Goal: Task Accomplishment & Management: Manage account settings

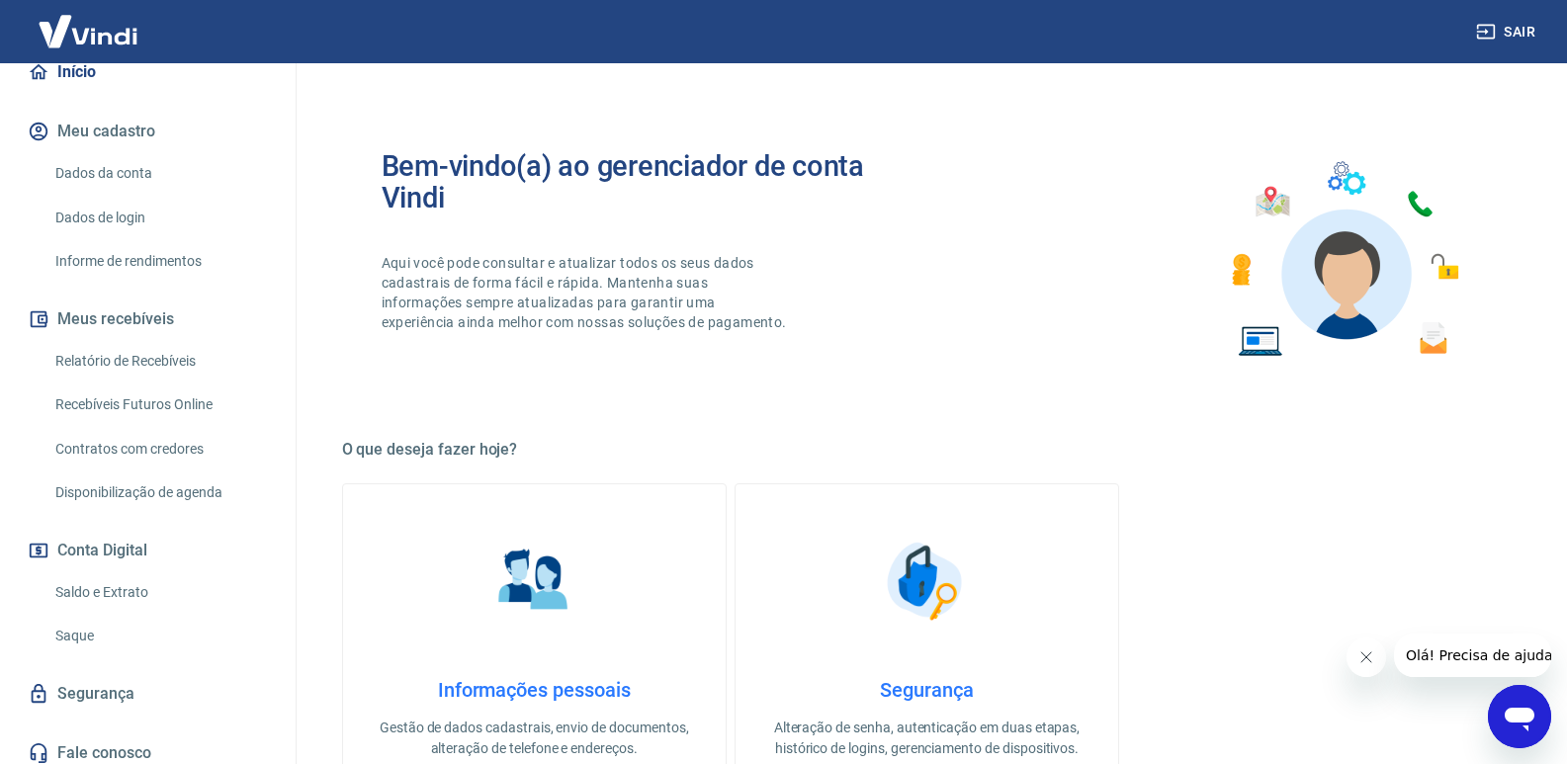
scroll to position [209, 0]
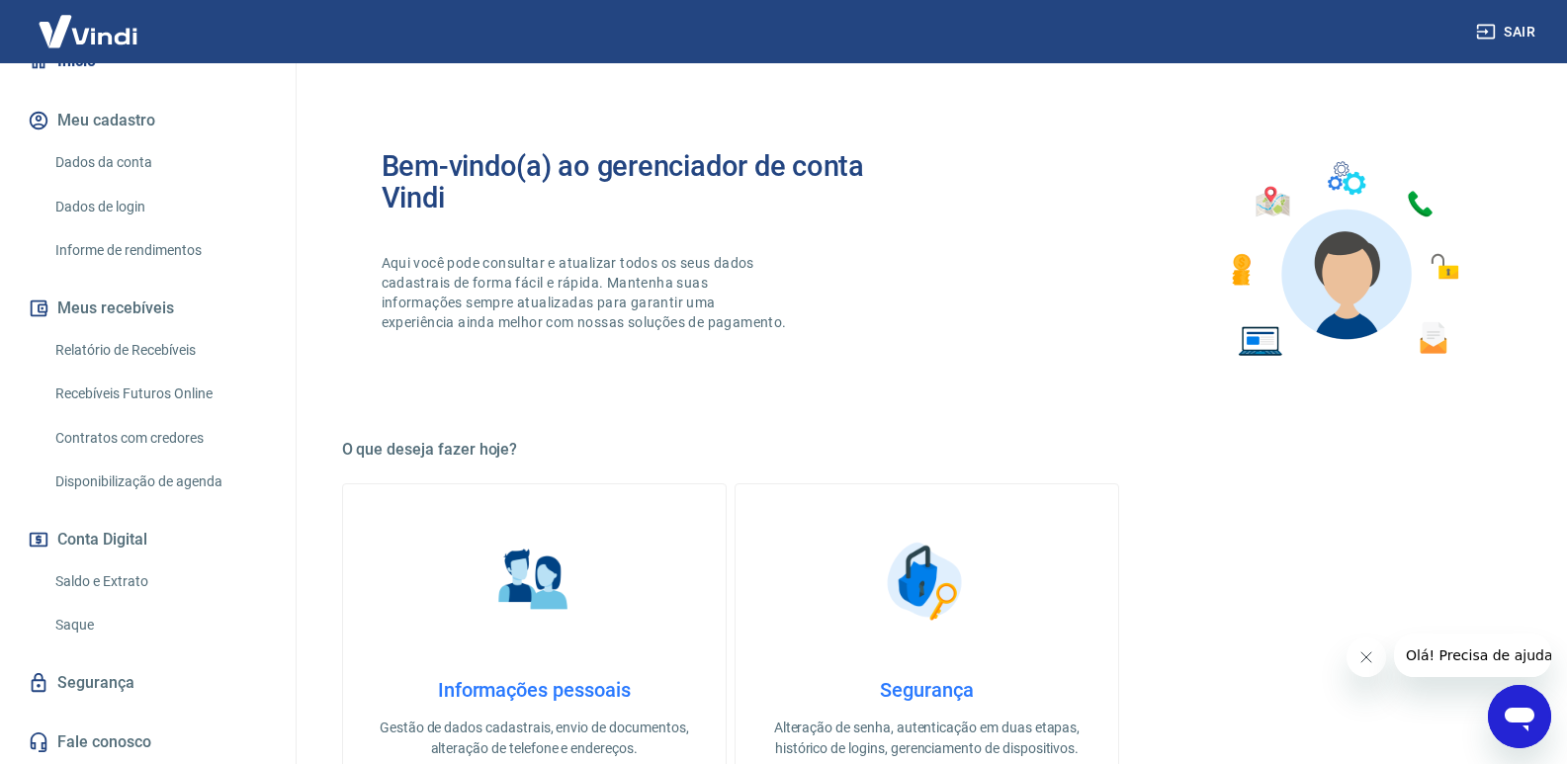
click at [121, 581] on link "Saldo e Extrato" at bounding box center [159, 582] width 224 height 41
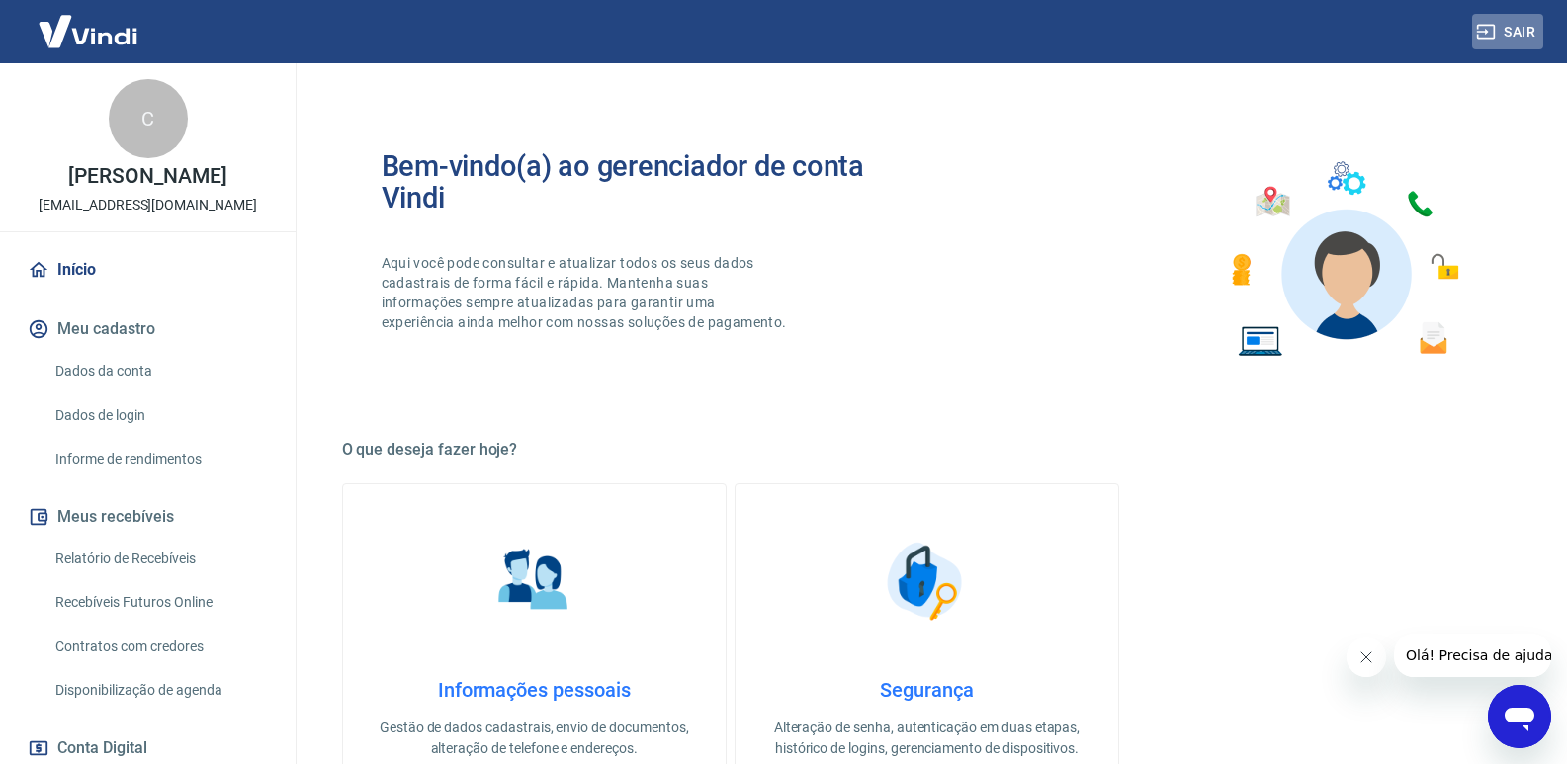
click at [1496, 32] on button "Sair" at bounding box center [1508, 32] width 71 height 37
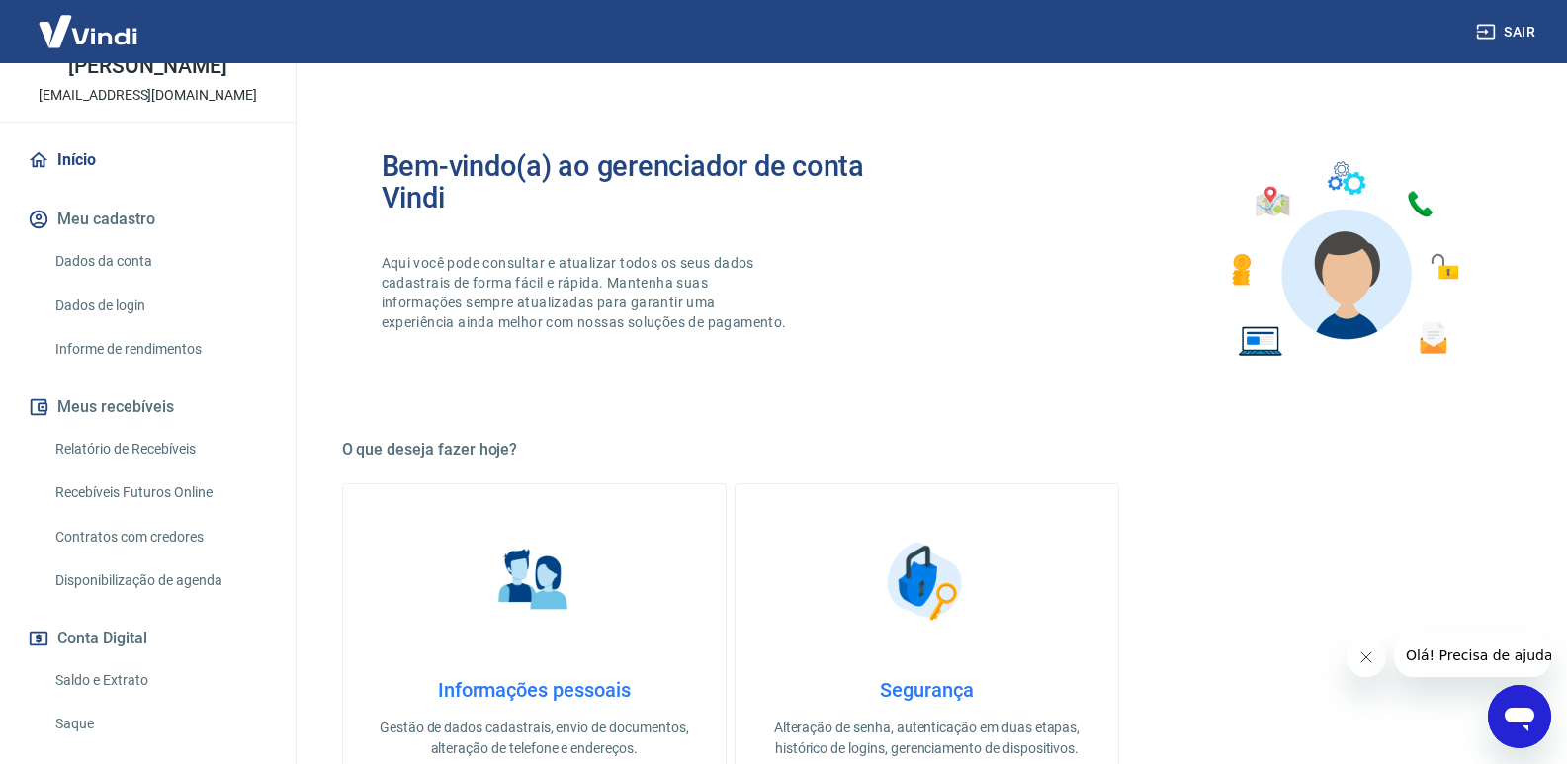
scroll to position [198, 0]
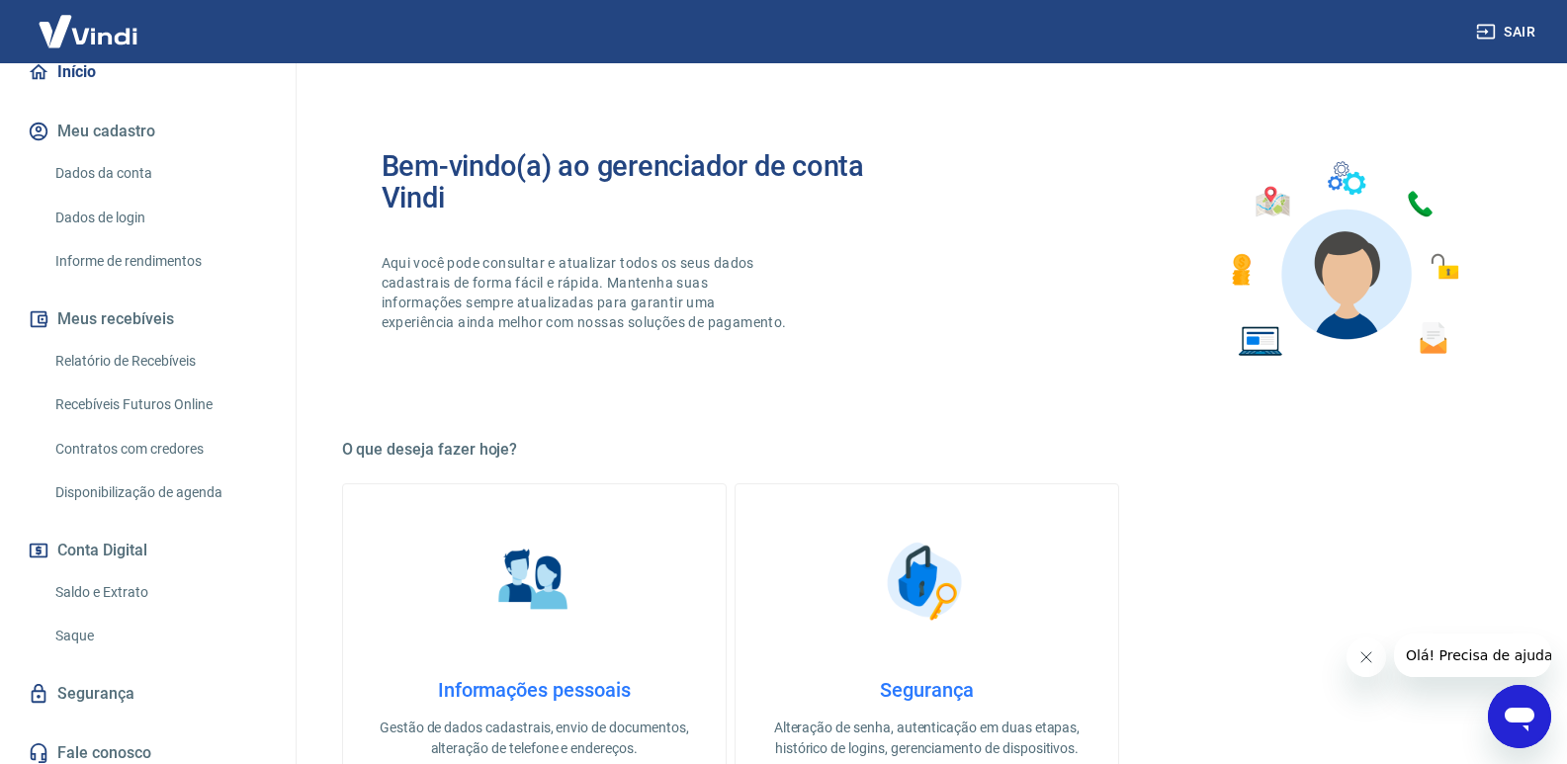
click at [123, 591] on link "Saldo e Extrato" at bounding box center [159, 593] width 224 height 41
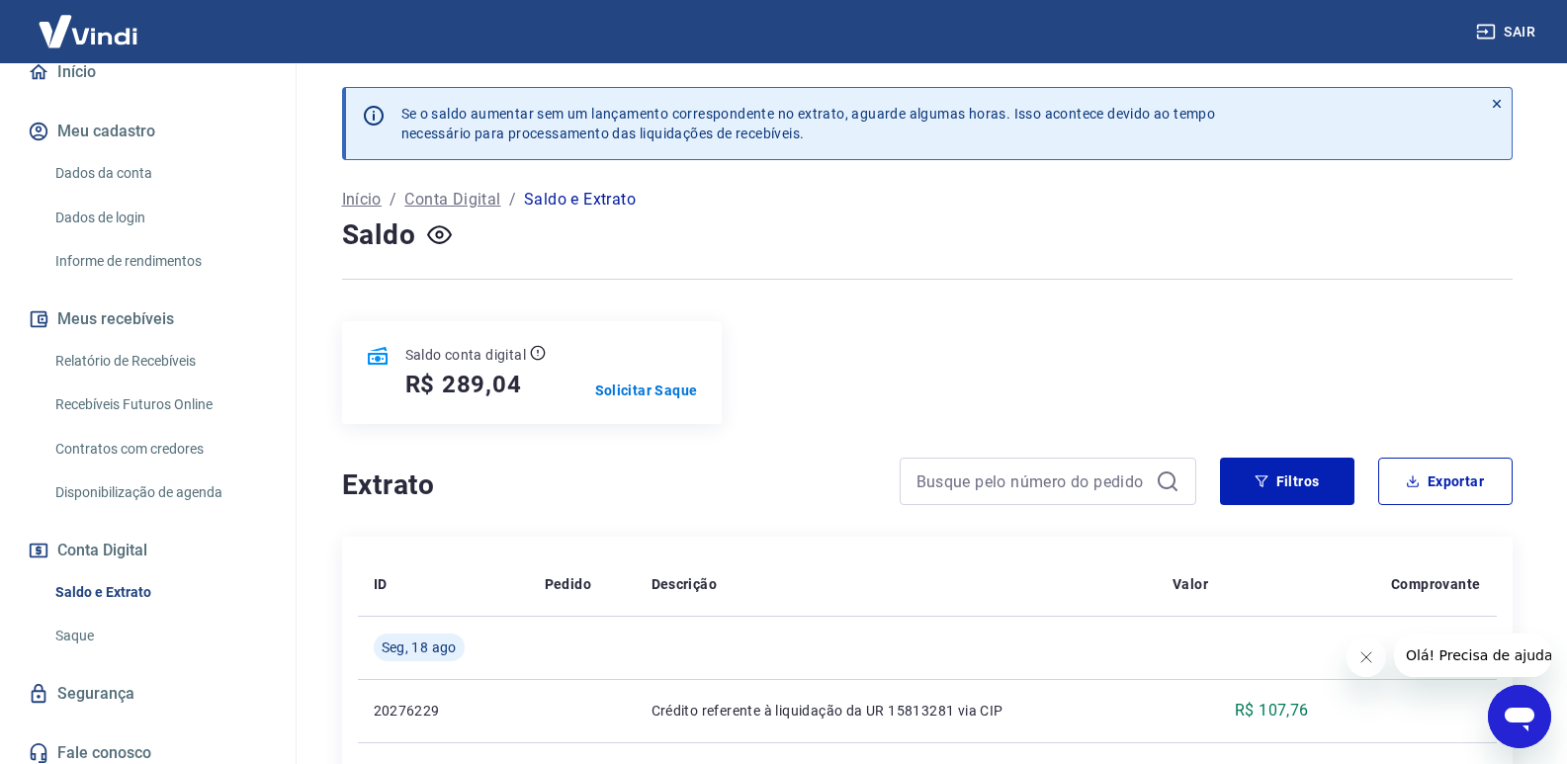
click at [573, 201] on p "Saldo e Extrato" at bounding box center [580, 200] width 112 height 24
click at [1494, 99] on icon at bounding box center [1497, 104] width 14 height 14
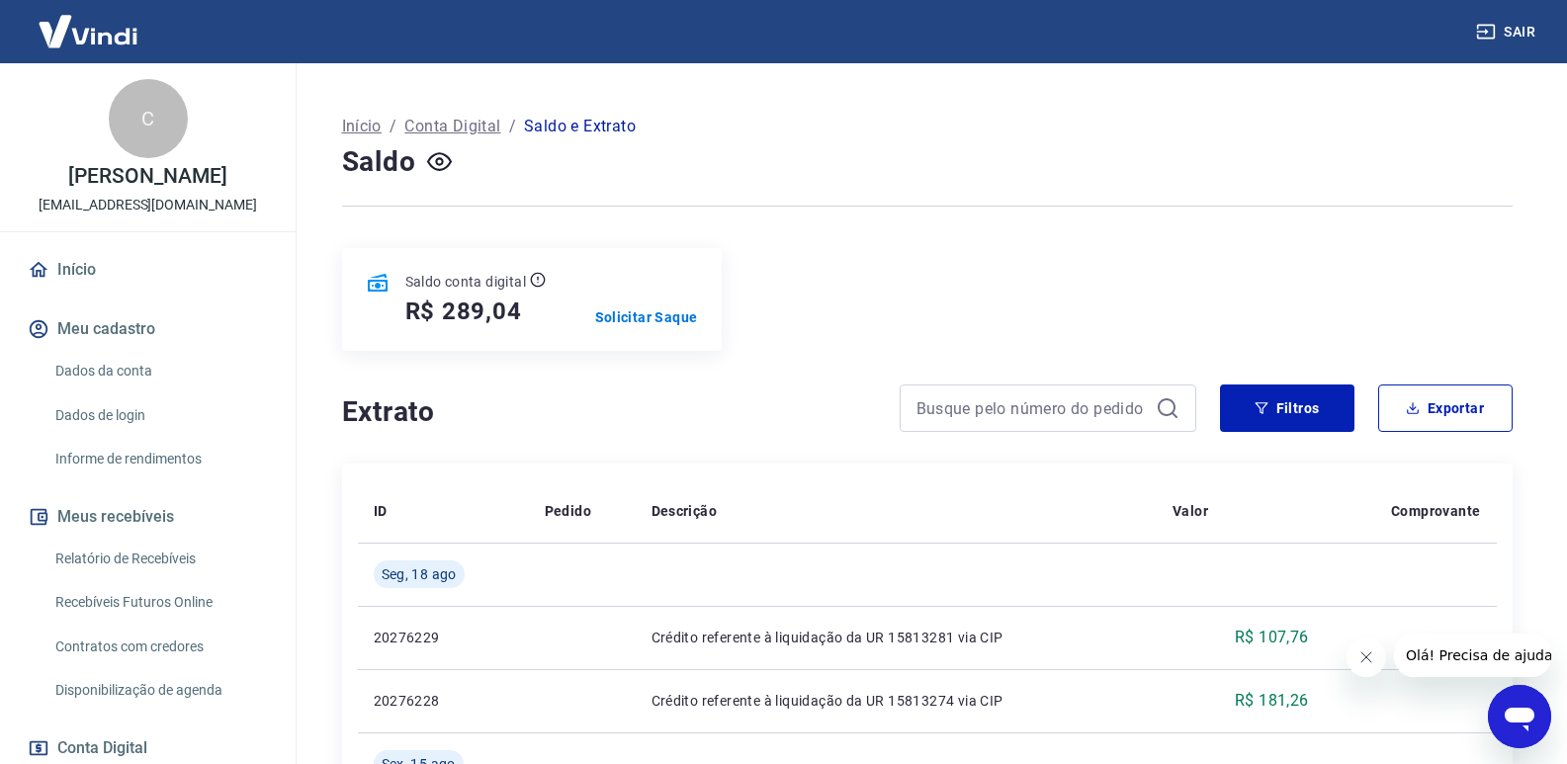
drag, startPoint x: 580, startPoint y: 117, endPoint x: 580, endPoint y: 184, distance: 67.2
click at [581, 117] on p "Saldo e Extrato" at bounding box center [580, 127] width 112 height 24
click at [633, 319] on p "Solicitar Saque" at bounding box center [646, 318] width 103 height 20
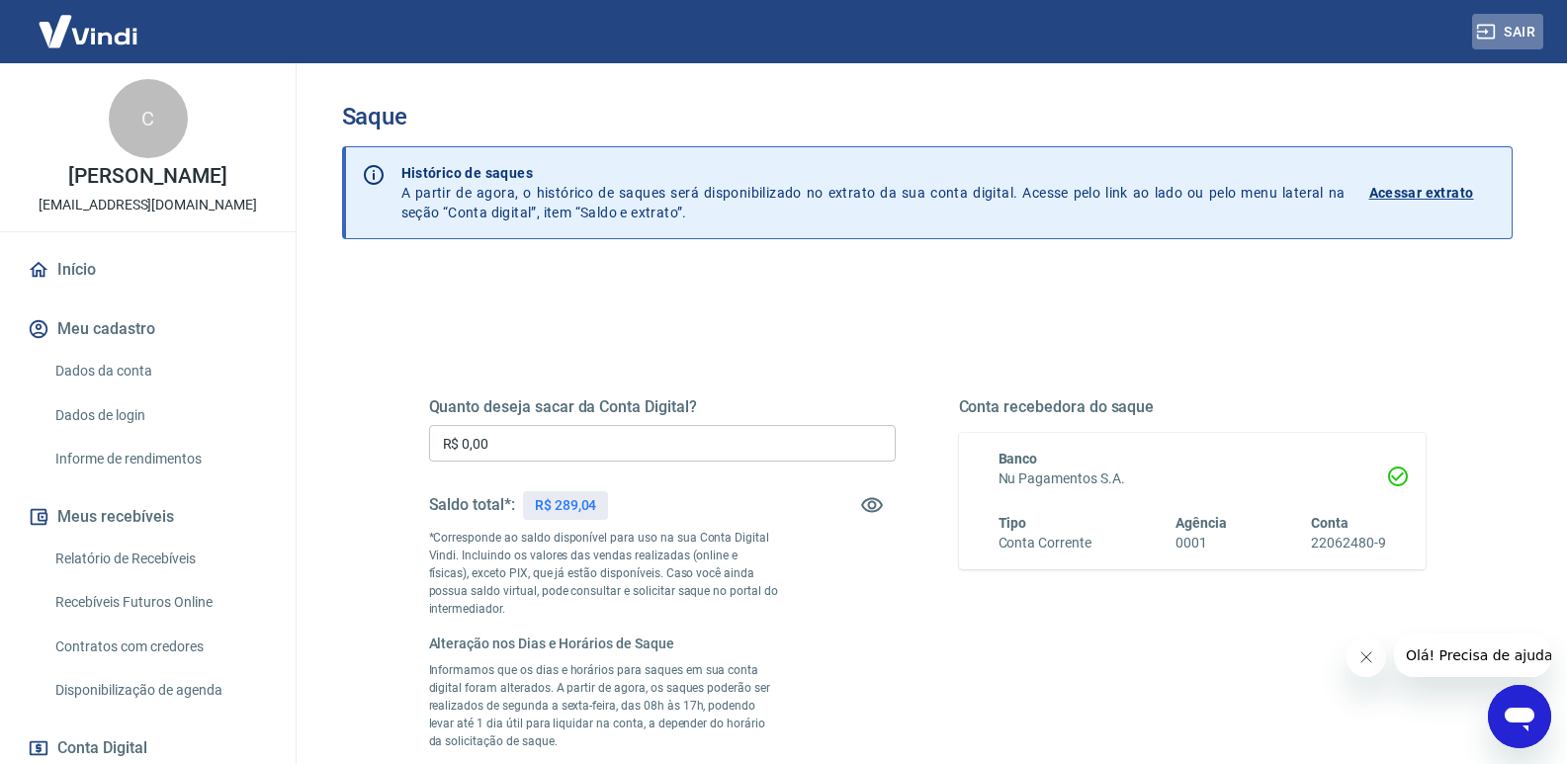
click at [1499, 26] on button "Sair" at bounding box center [1508, 32] width 71 height 37
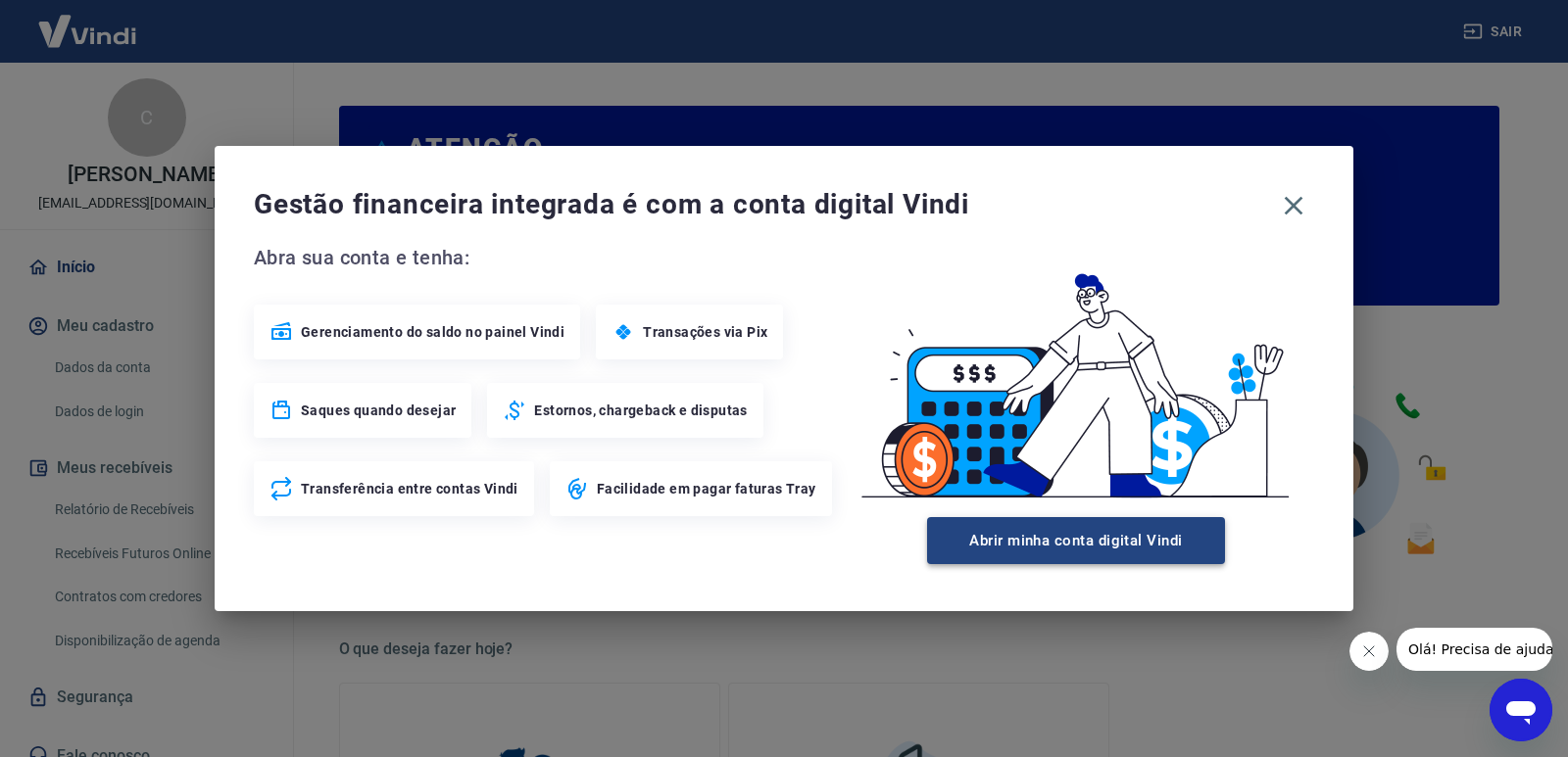
click at [1063, 548] on button "Abrir minha conta digital Vindi" at bounding box center [1076, 540] width 298 height 47
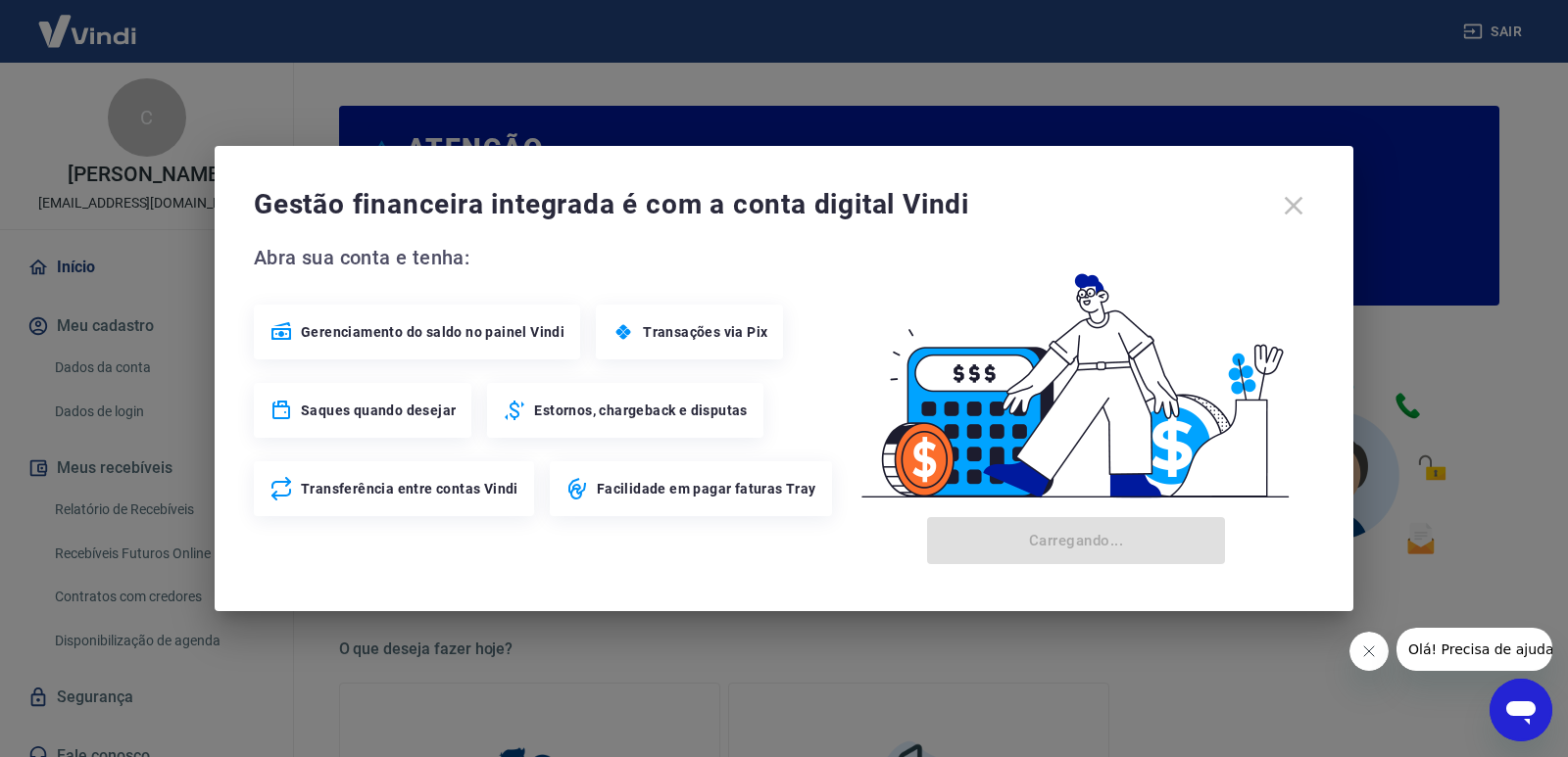
click at [1297, 206] on div "Gestão financeira integrada é com a conta digital Vindi" at bounding box center [784, 206] width 1061 height 42
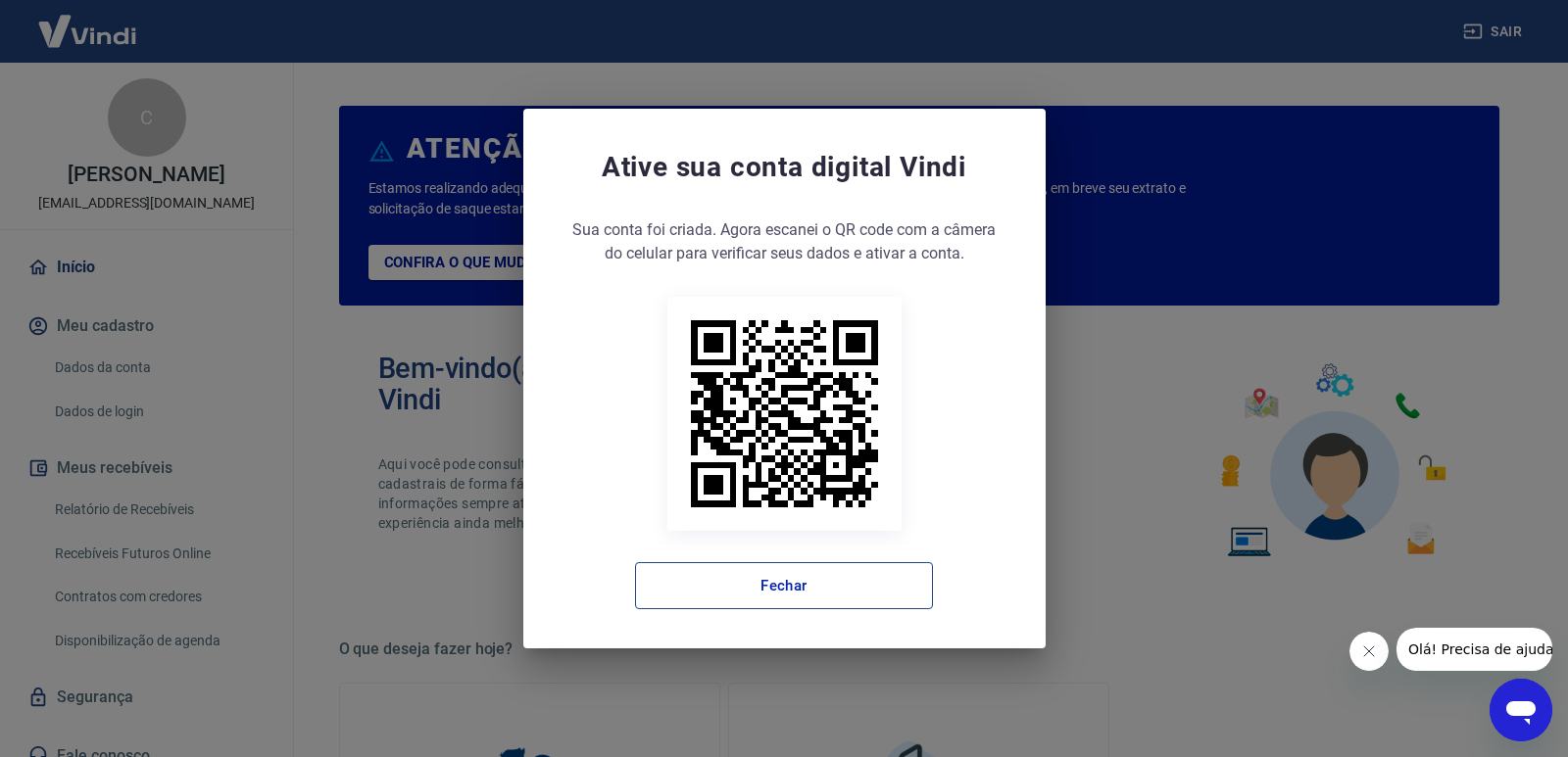
click at [784, 589] on button "Fechar" at bounding box center [784, 586] width 298 height 47
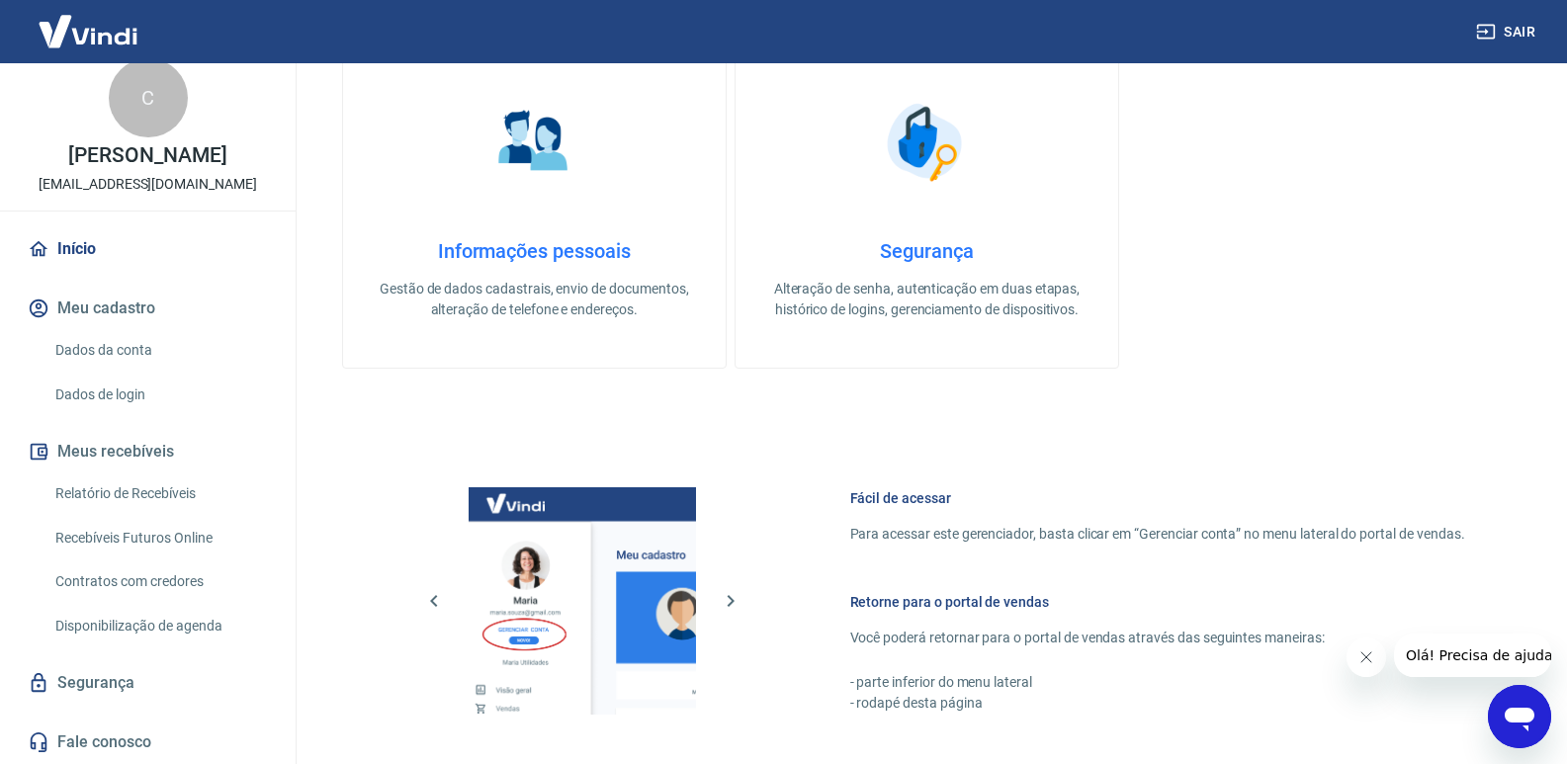
scroll to position [791, 0]
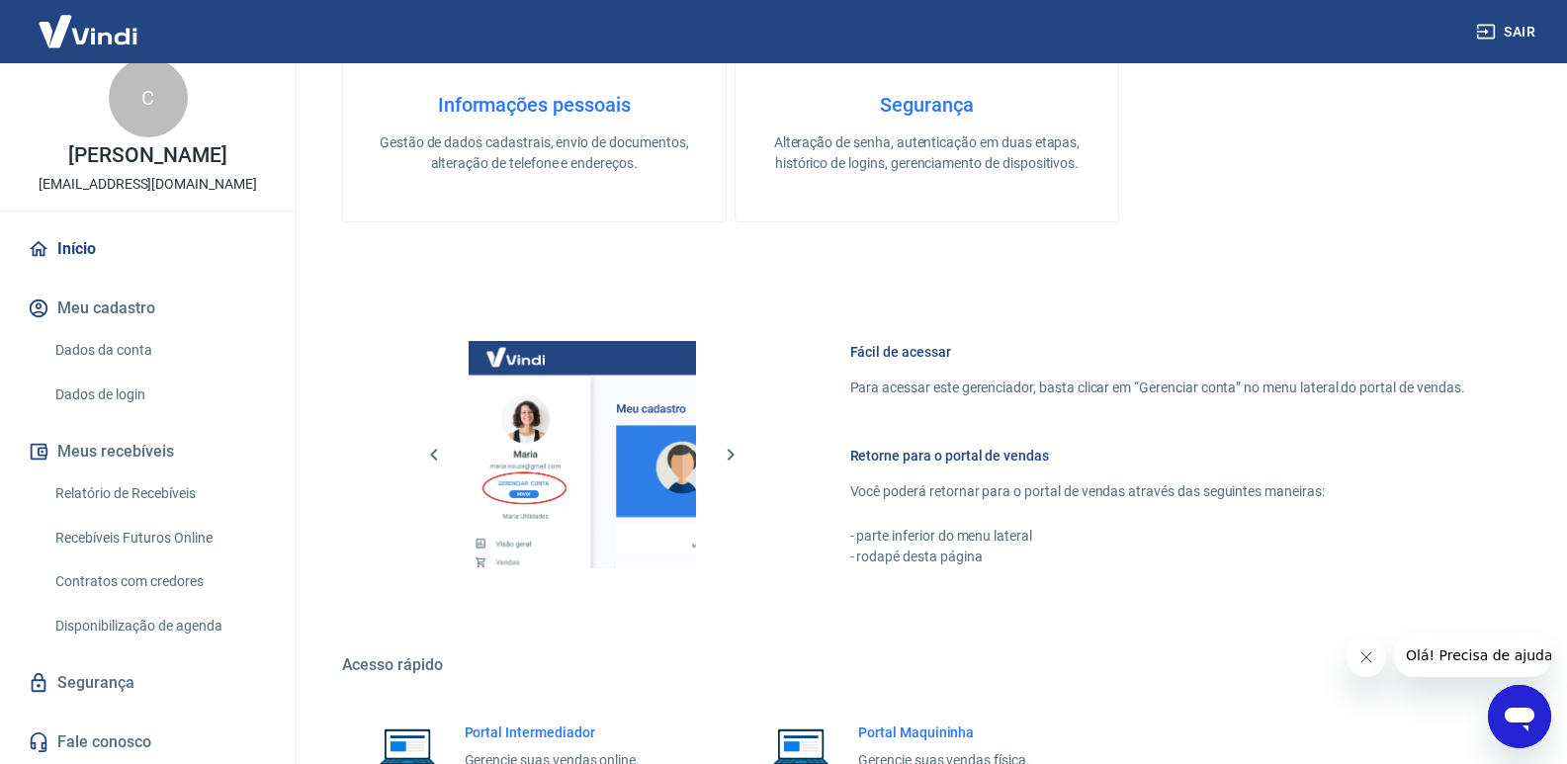
drag, startPoint x: 224, startPoint y: 510, endPoint x: 294, endPoint y: 594, distance: 109.5
click at [225, 508] on link "Relatório de Recebíveis" at bounding box center [159, 494] width 224 height 41
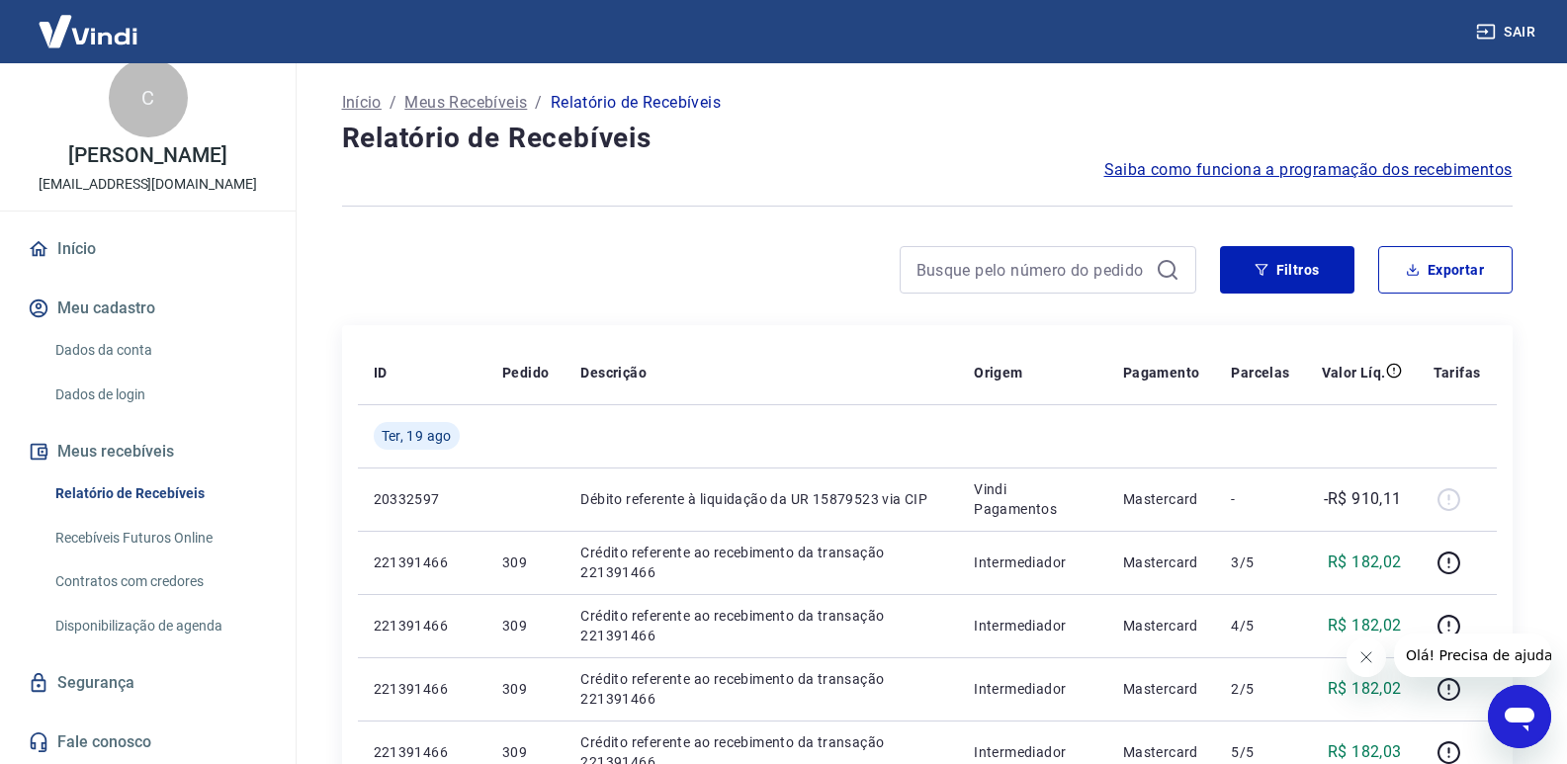
click at [120, 349] on link "Dados da conta" at bounding box center [159, 350] width 224 height 41
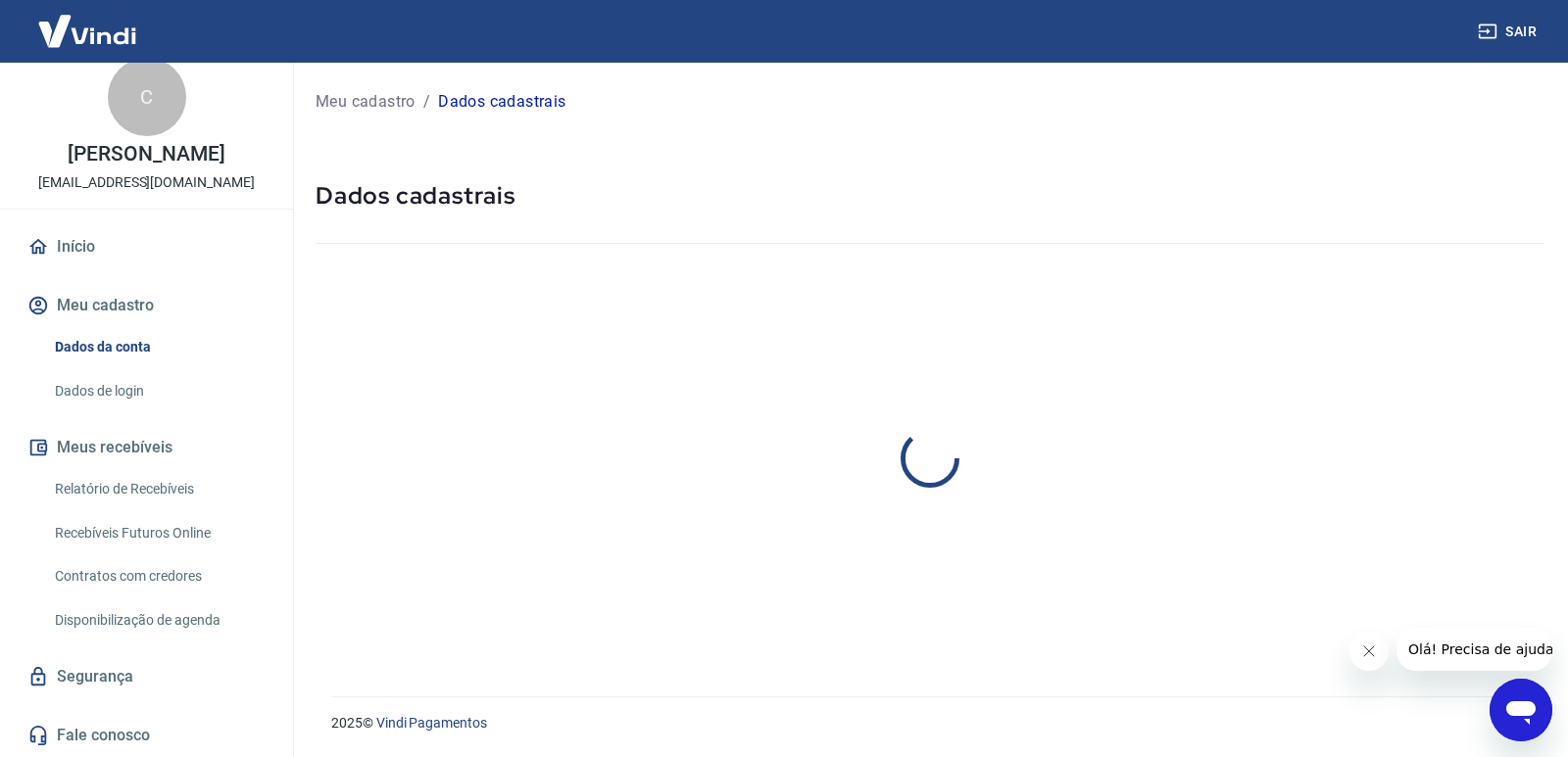
select select "SP"
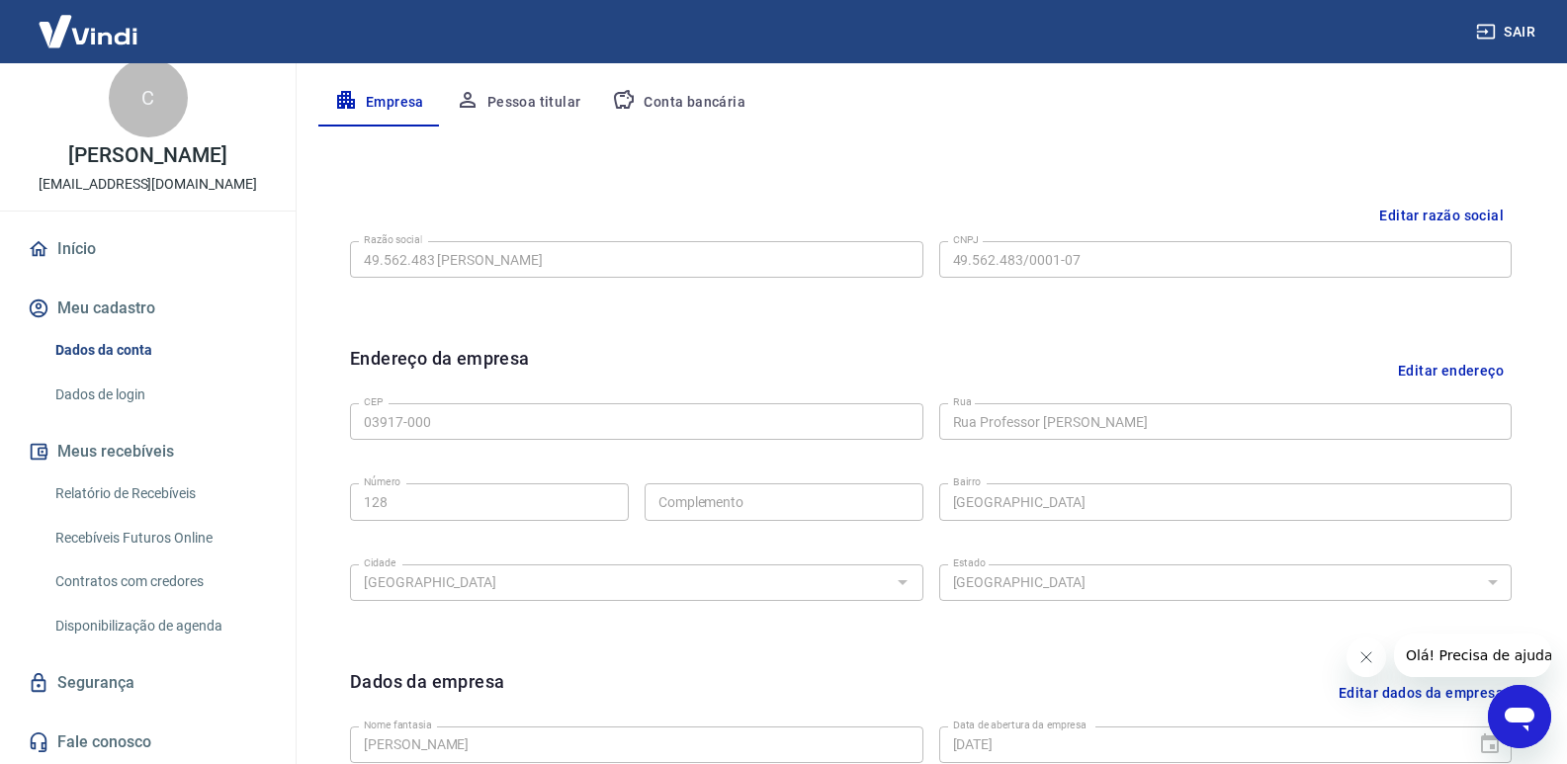
scroll to position [99, 0]
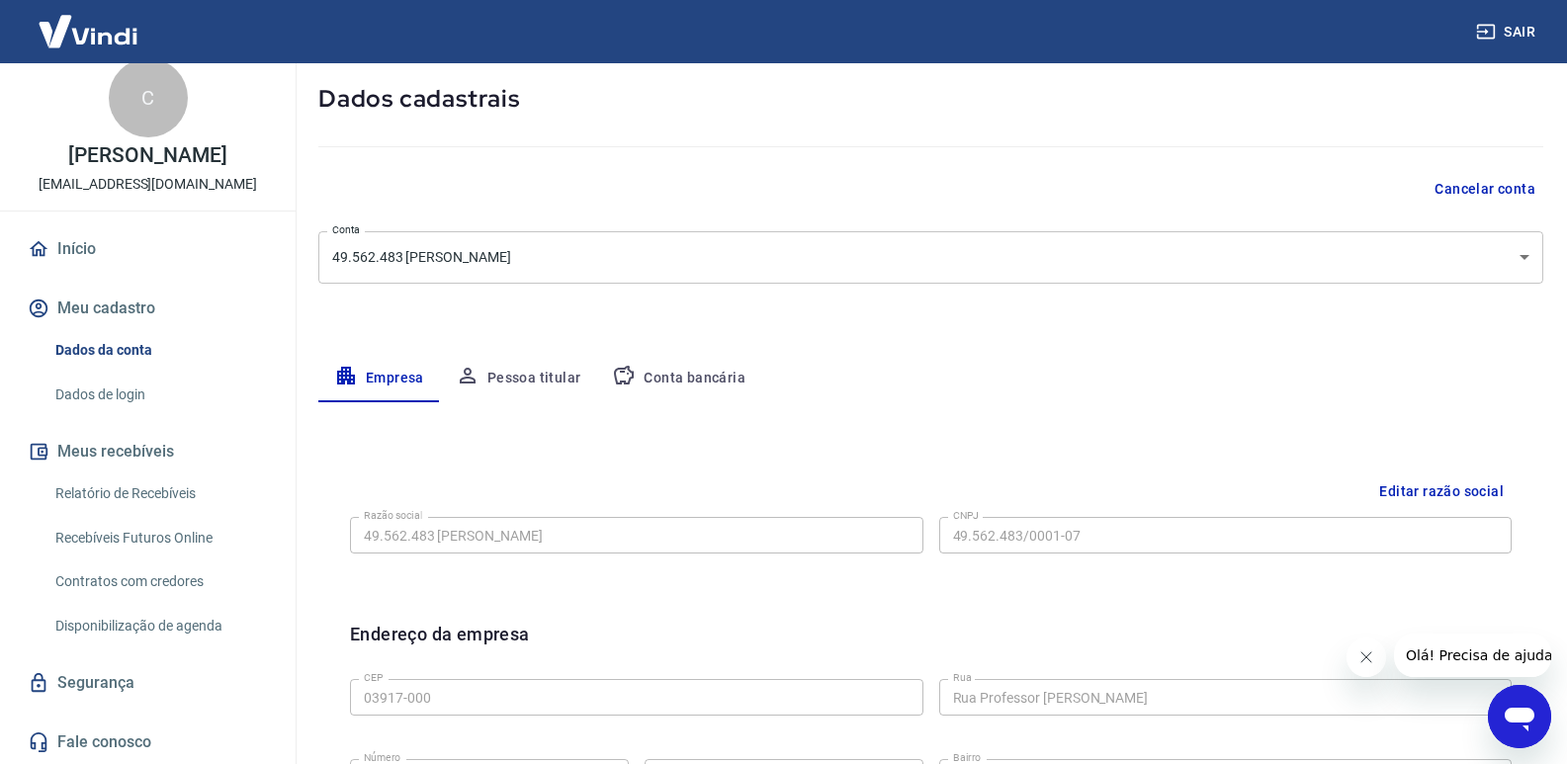
click at [656, 381] on button "Conta bancária" at bounding box center [678, 378] width 165 height 47
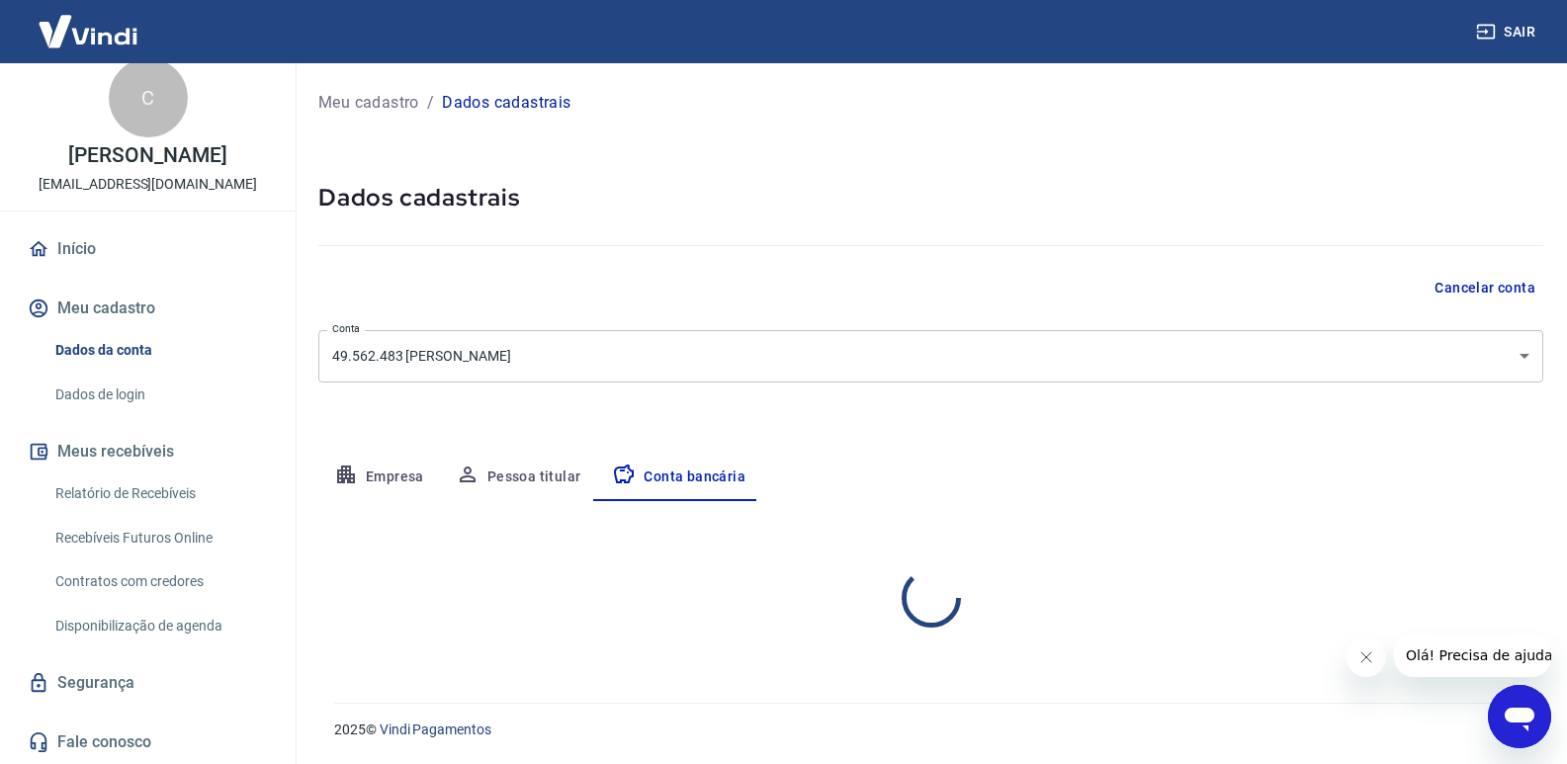
scroll to position [0, 0]
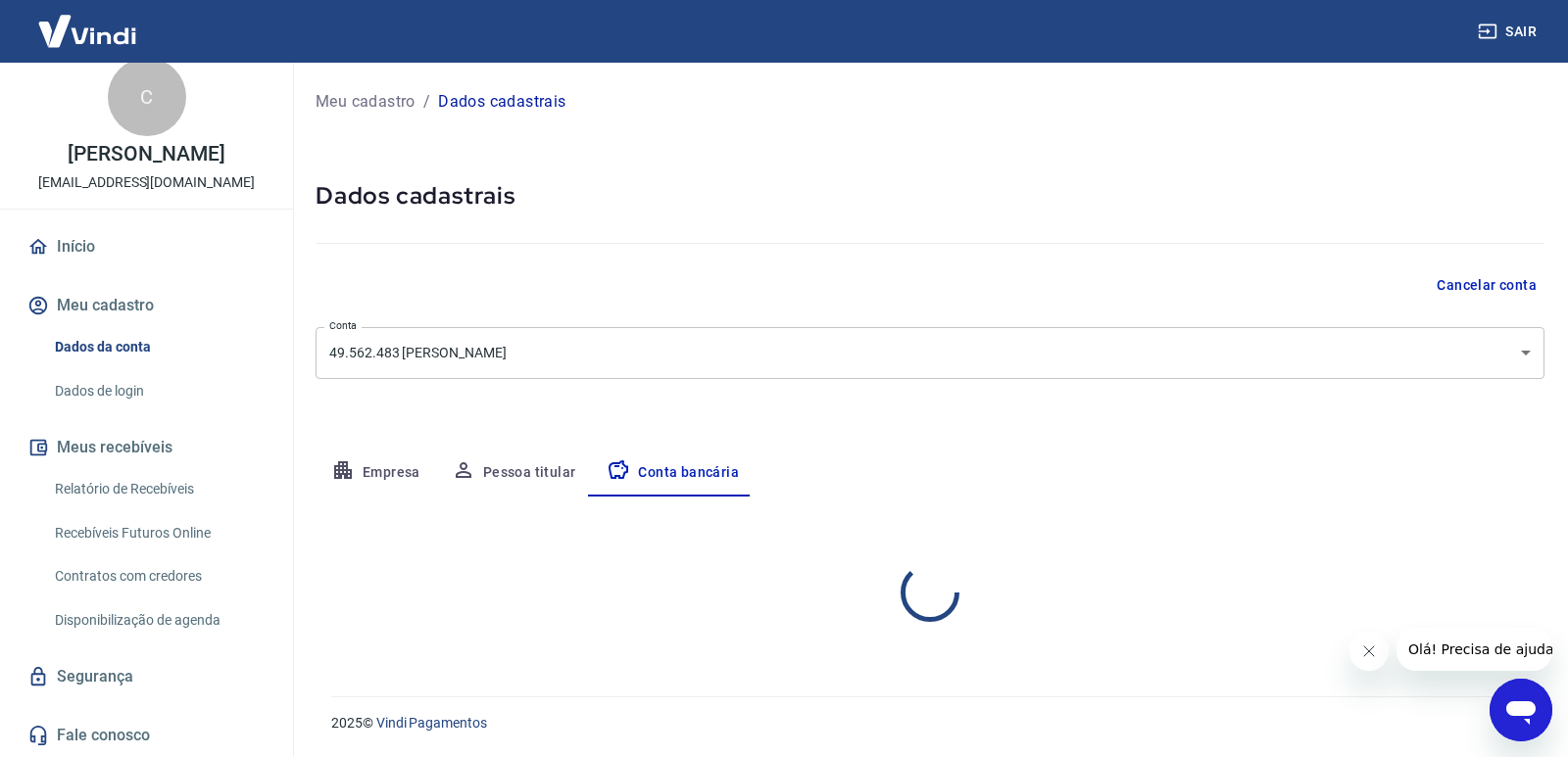
select select "1"
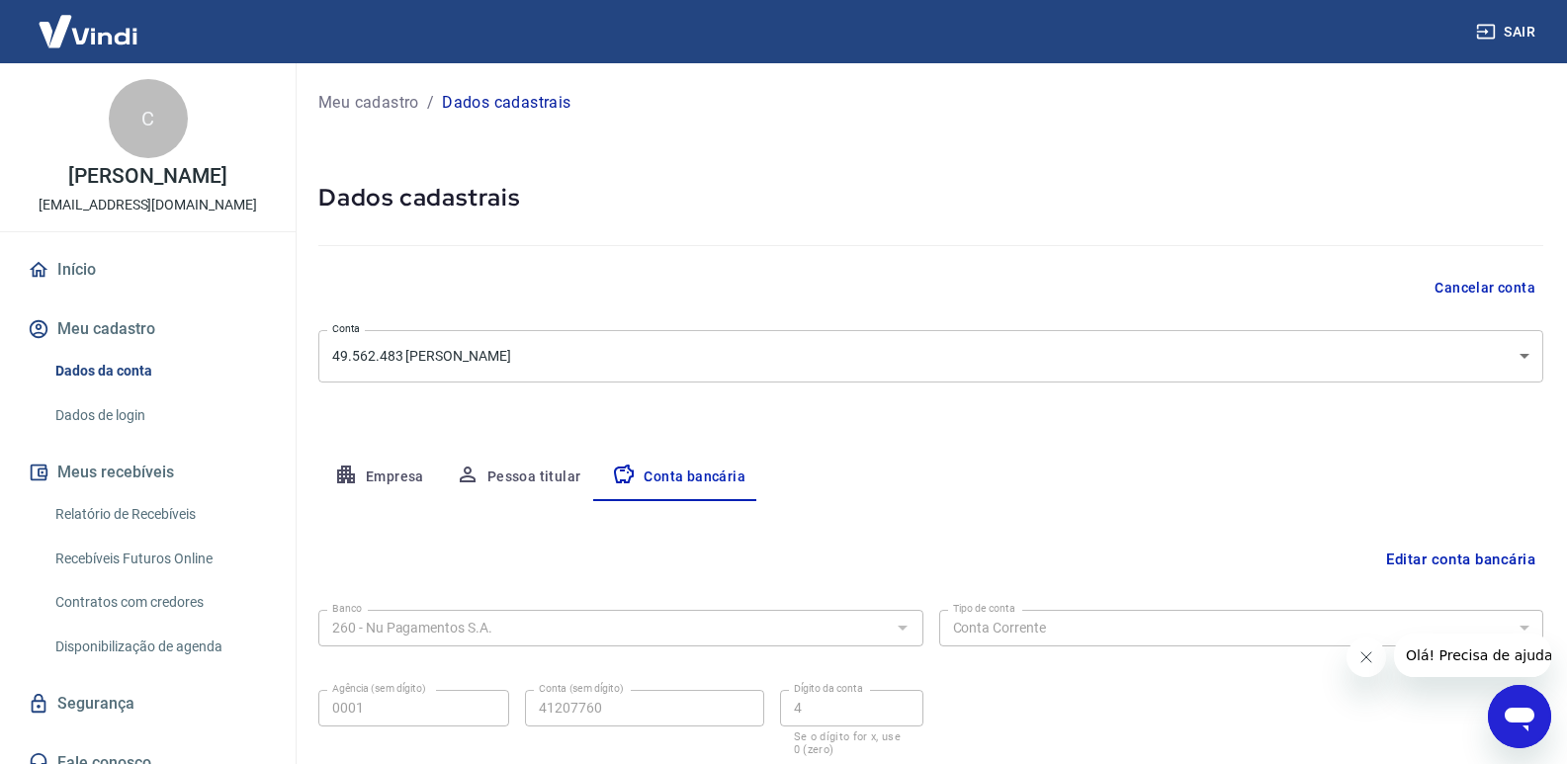
click at [72, 267] on link "Início" at bounding box center [148, 270] width 248 height 44
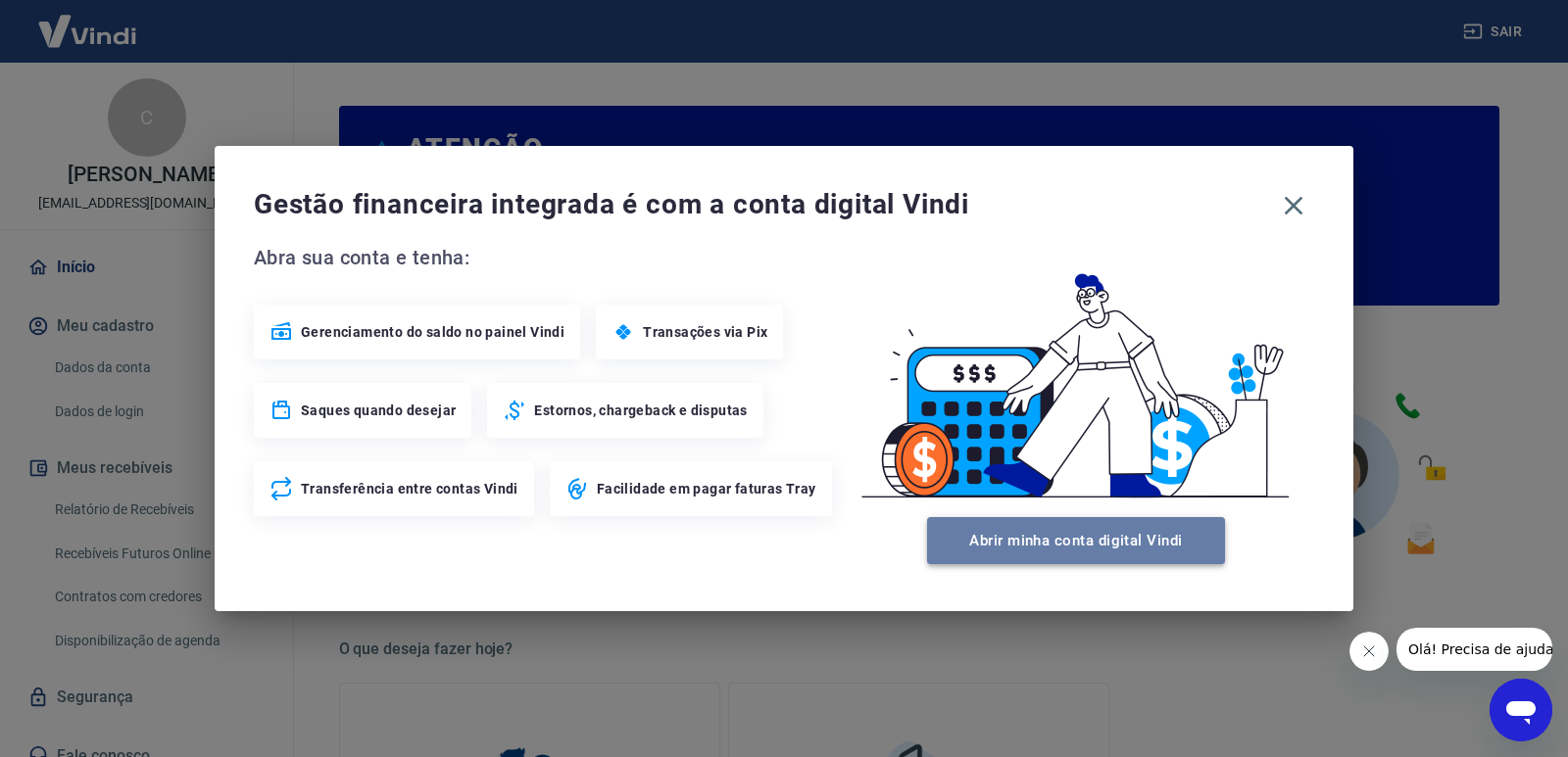
click at [1058, 549] on button "Abrir minha conta digital Vindi" at bounding box center [1076, 540] width 298 height 47
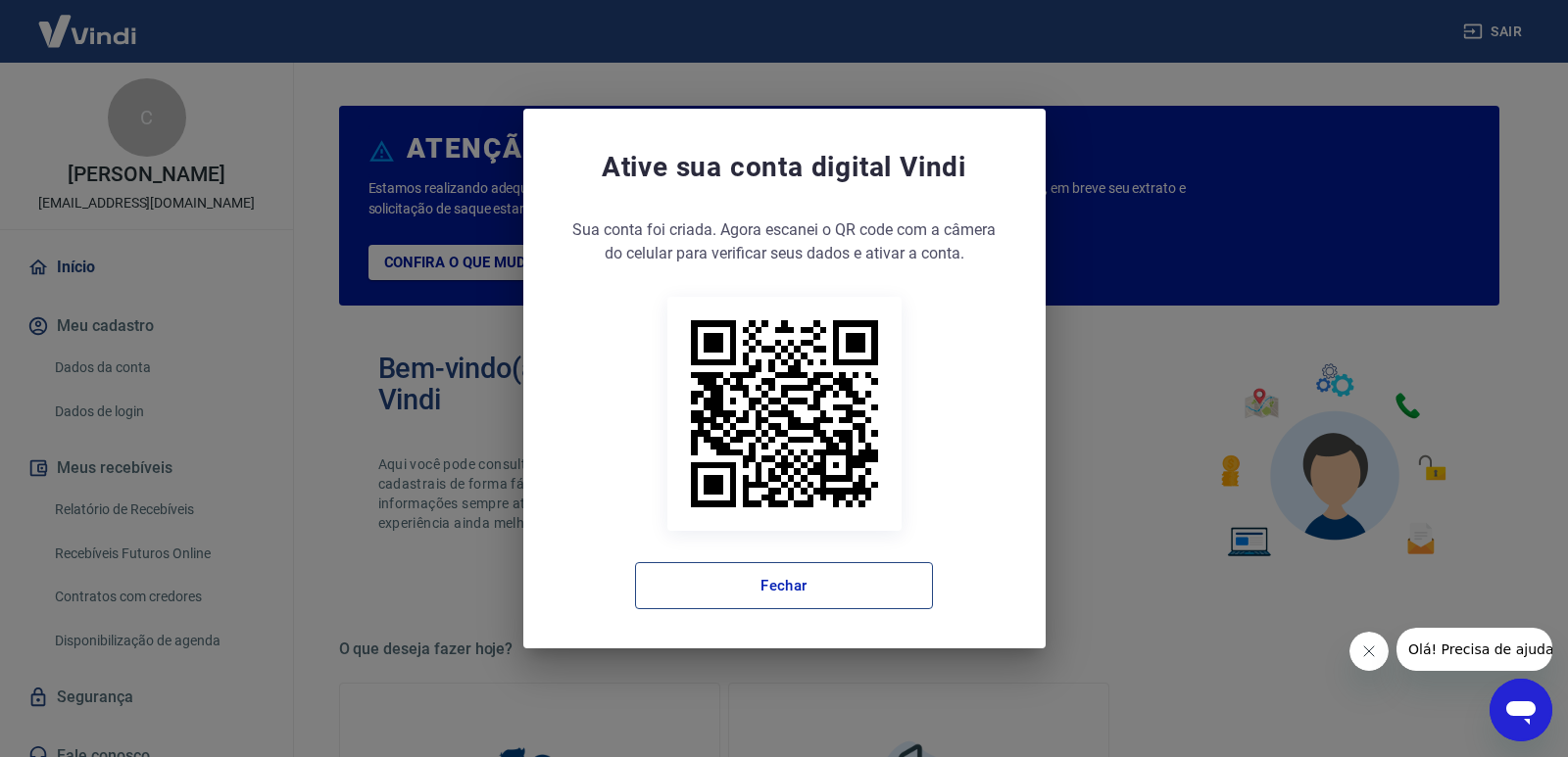
click at [738, 575] on button "Fechar" at bounding box center [784, 586] width 298 height 47
